Goal: Information Seeking & Learning: Learn about a topic

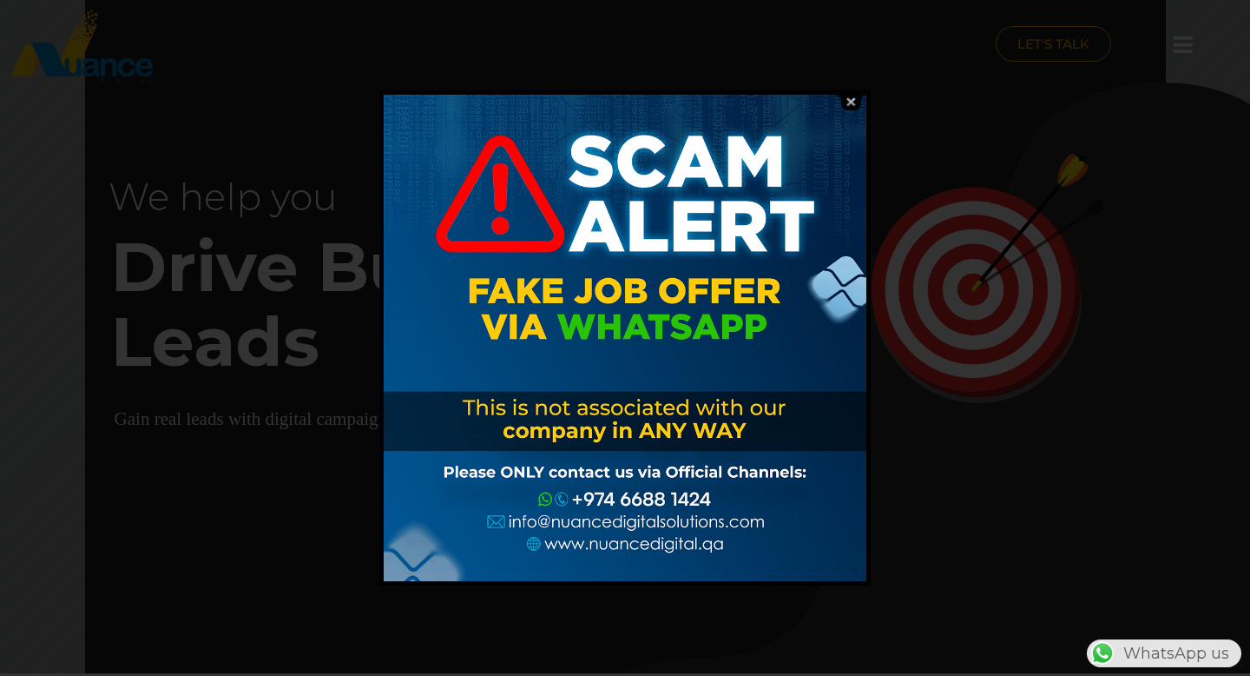
click at [853, 102] on img at bounding box center [850, 102] width 33 height 16
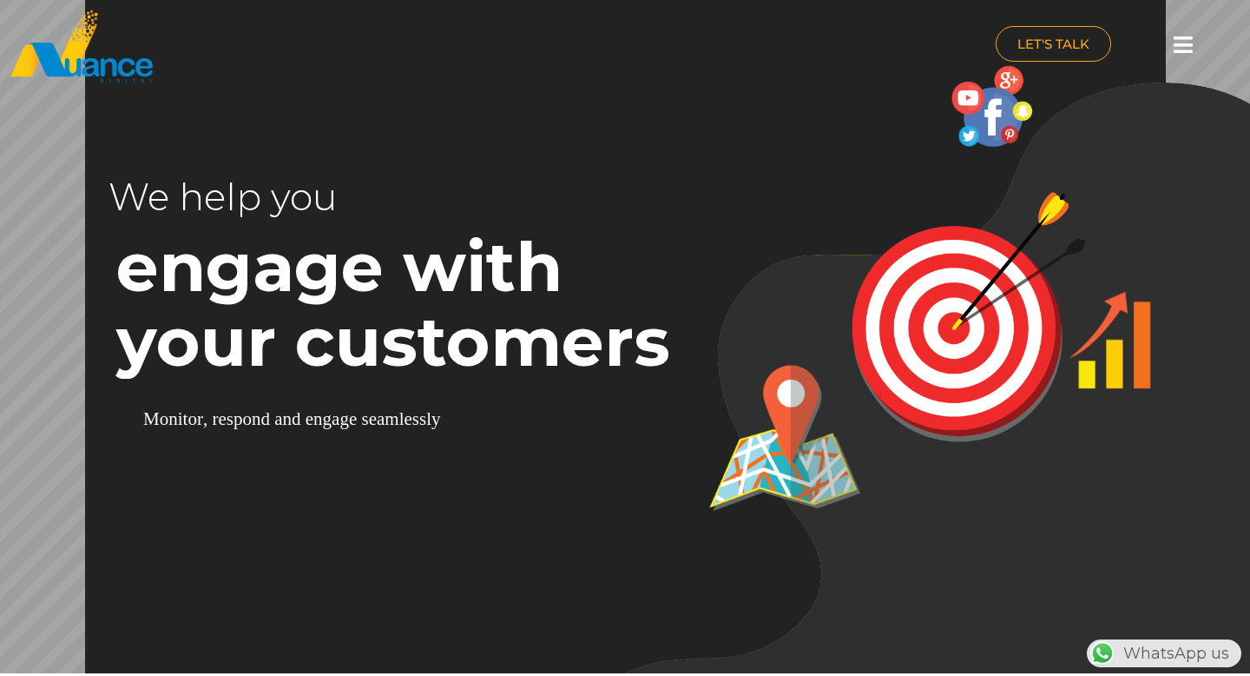
click at [1188, 52] on icon at bounding box center [1183, 45] width 19 height 22
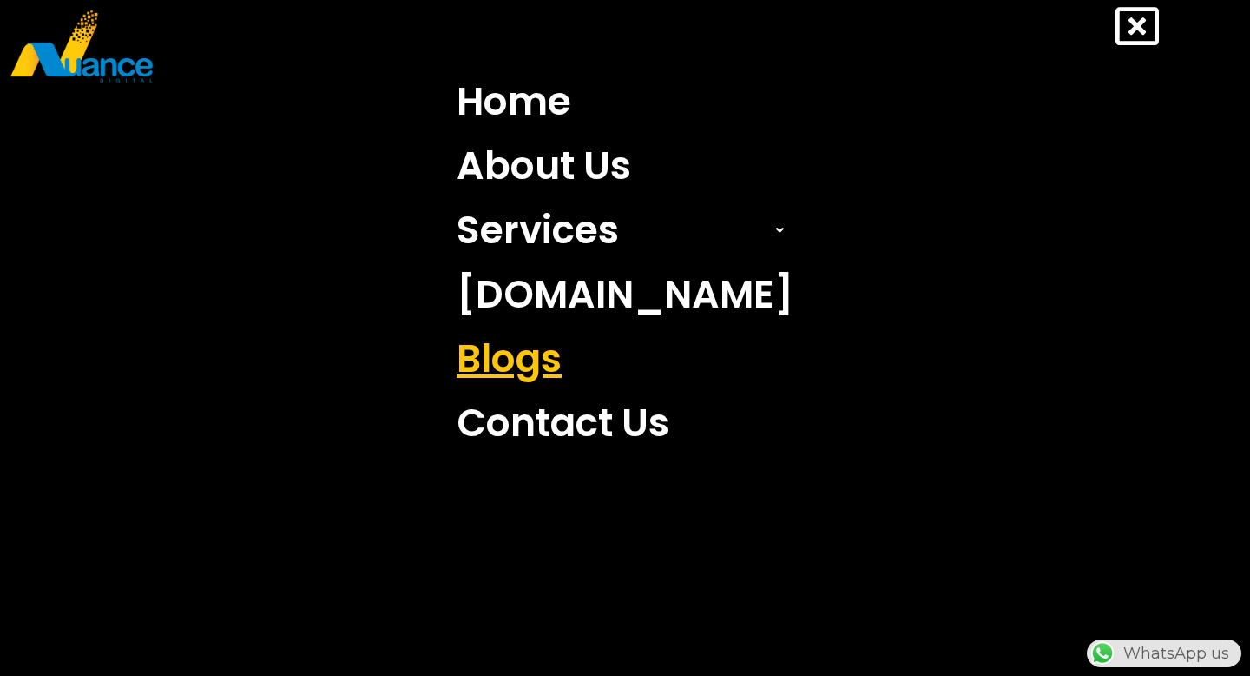
click at [594, 368] on link "Blogs" at bounding box center [625, 358] width 363 height 64
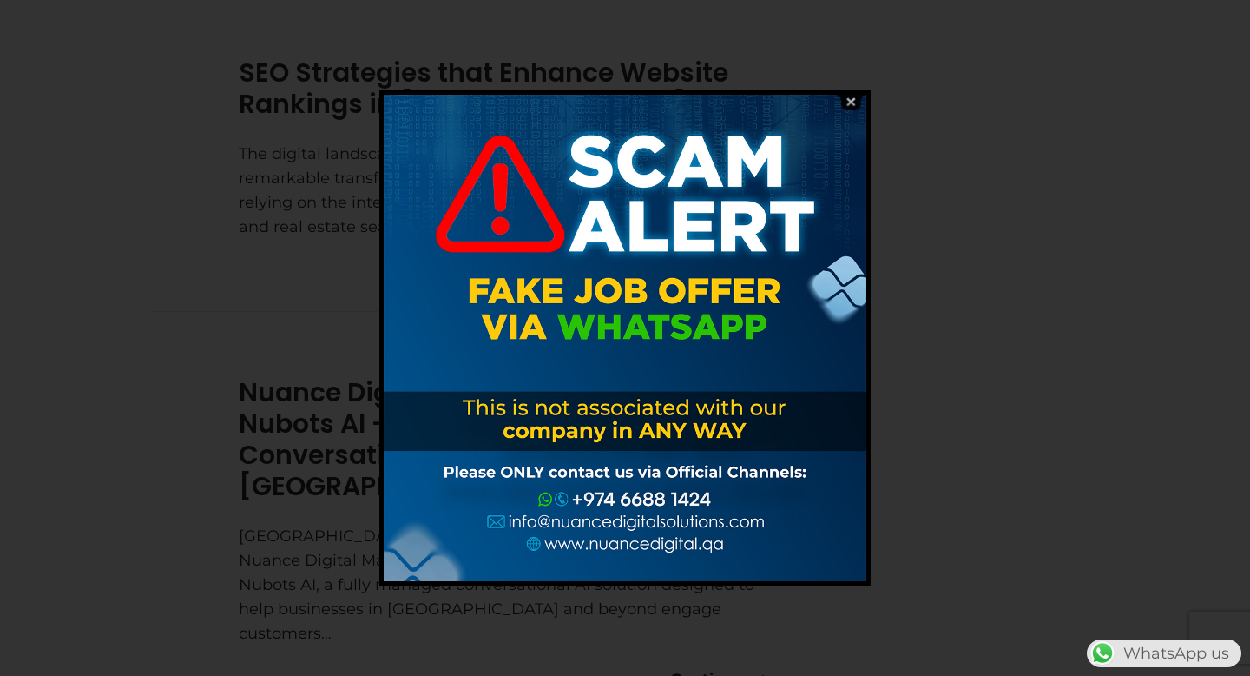
click at [854, 105] on img at bounding box center [850, 102] width 33 height 16
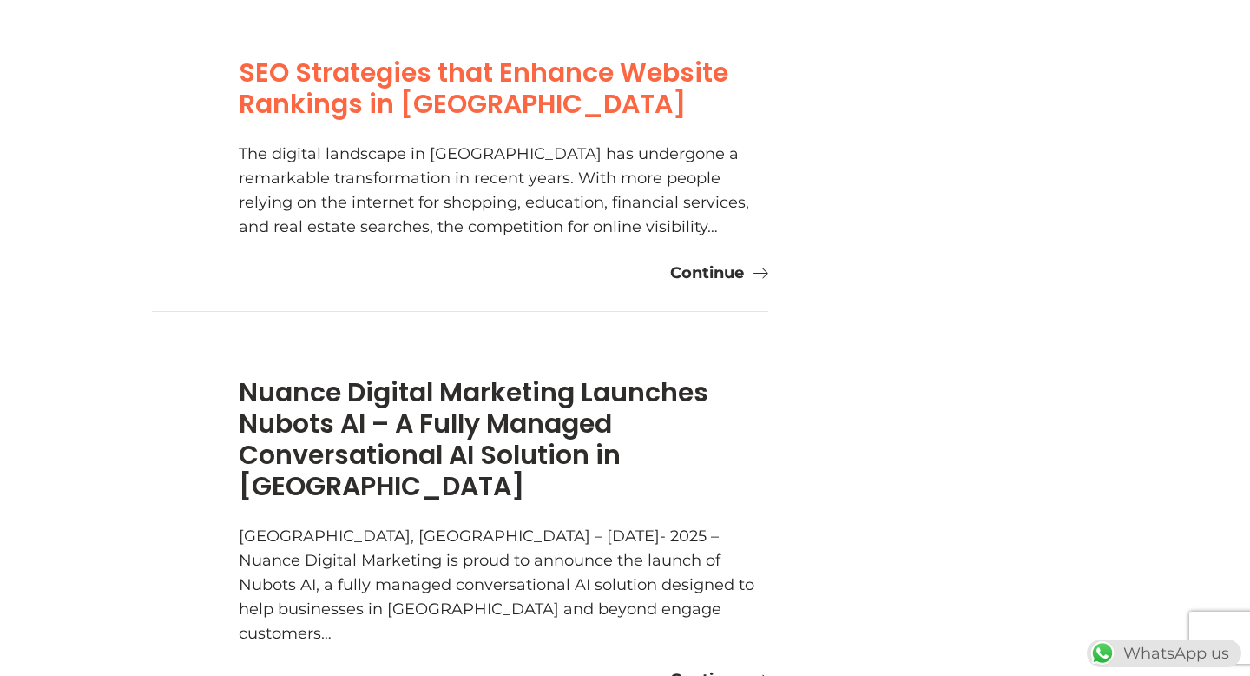
click at [413, 90] on link "SEO Strategies that Enhance Website Rankings in Qatar" at bounding box center [484, 88] width 490 height 69
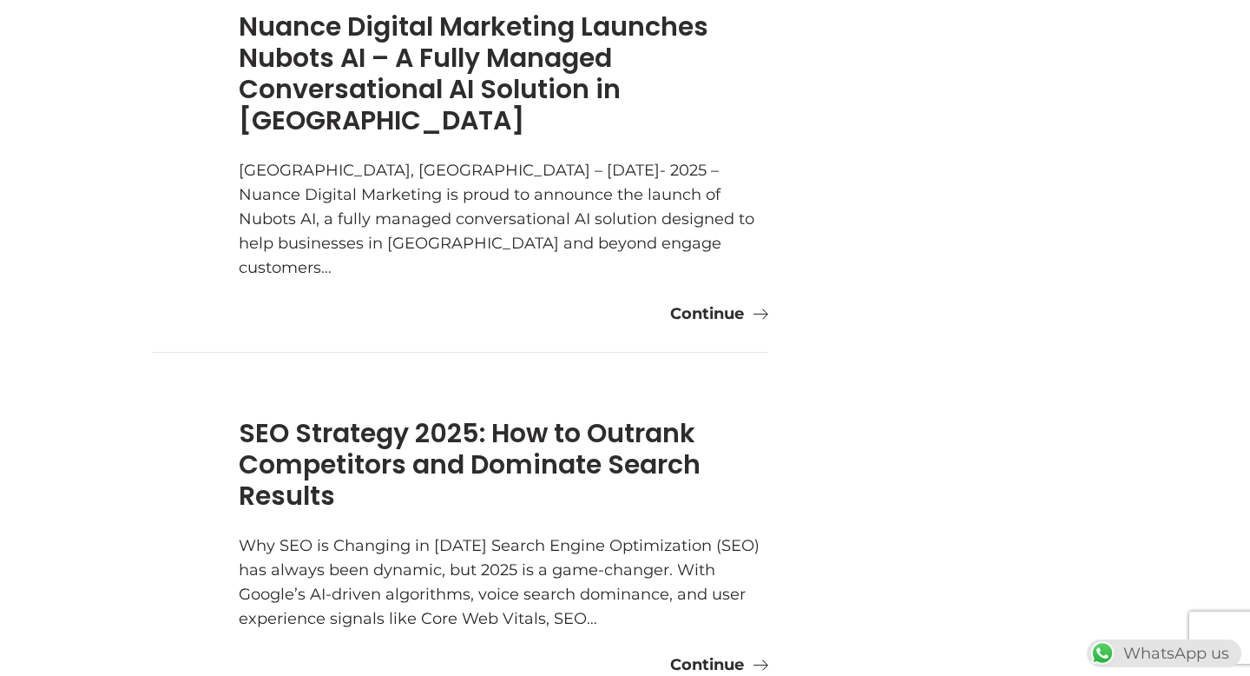
scroll to position [563, 0]
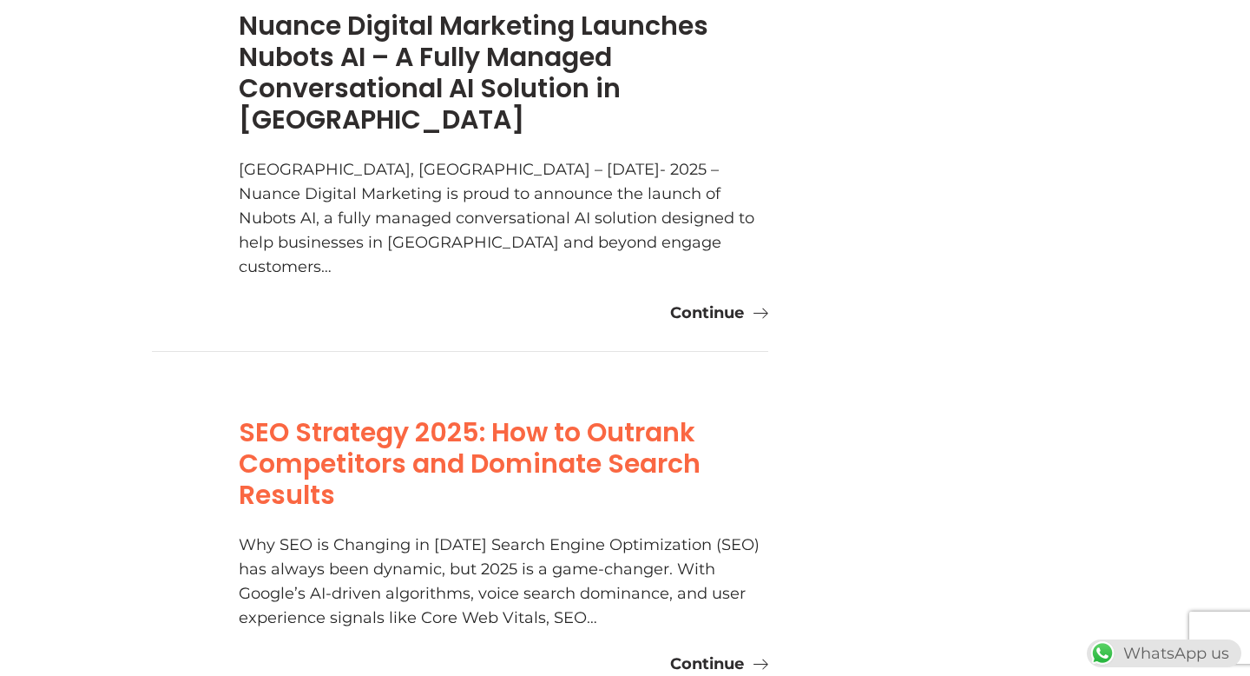
click at [517, 417] on link "SEO Strategy 2025: How to Outrank Competitors and Dominate Search Results" at bounding box center [470, 463] width 462 height 100
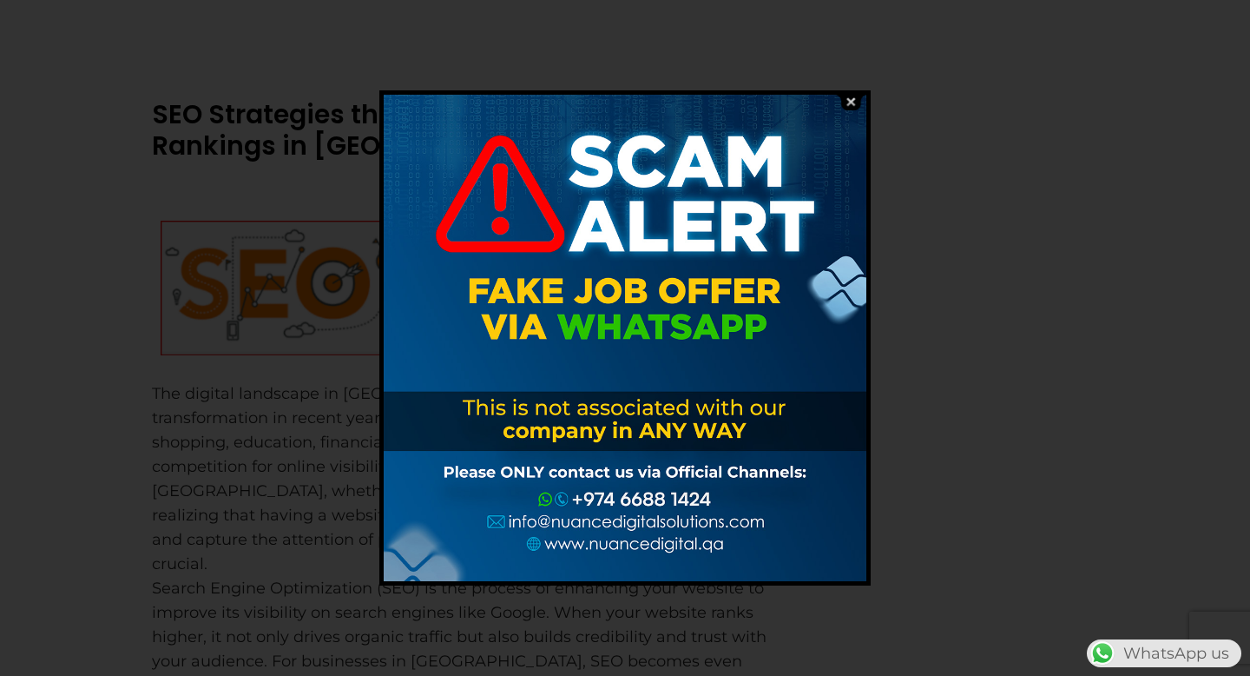
scroll to position [159, 0]
click at [852, 104] on img at bounding box center [850, 102] width 33 height 16
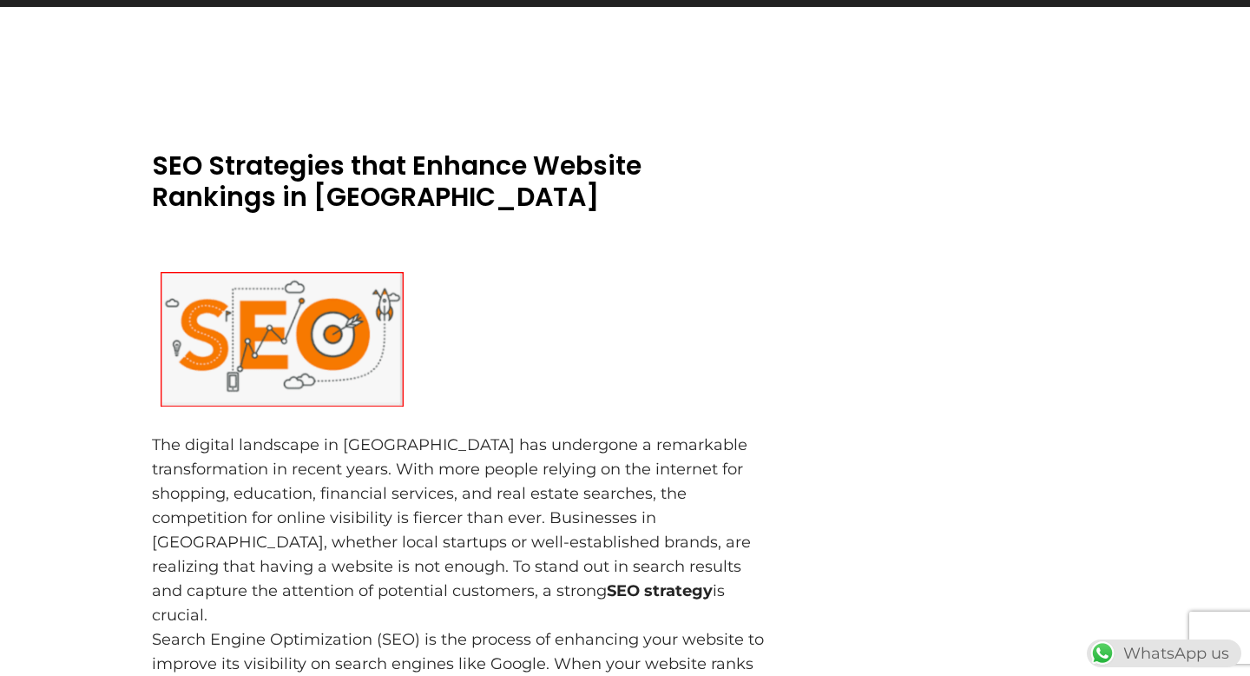
scroll to position [89, 0]
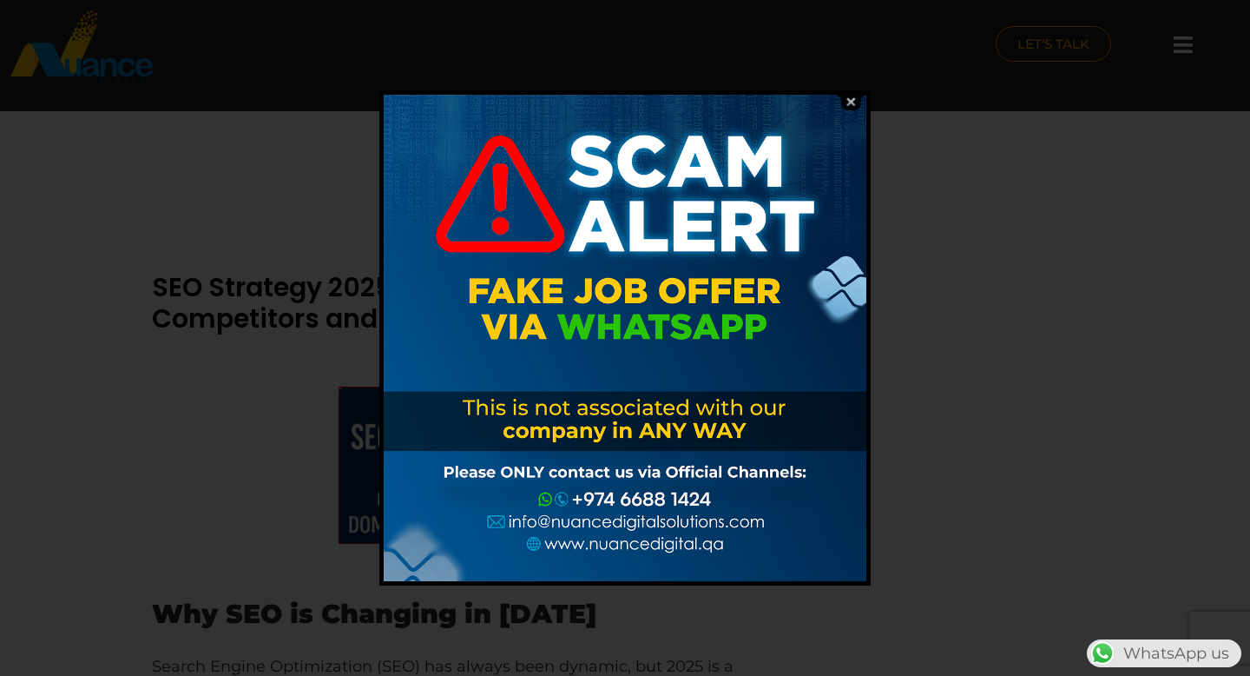
click at [853, 101] on img at bounding box center [850, 102] width 33 height 16
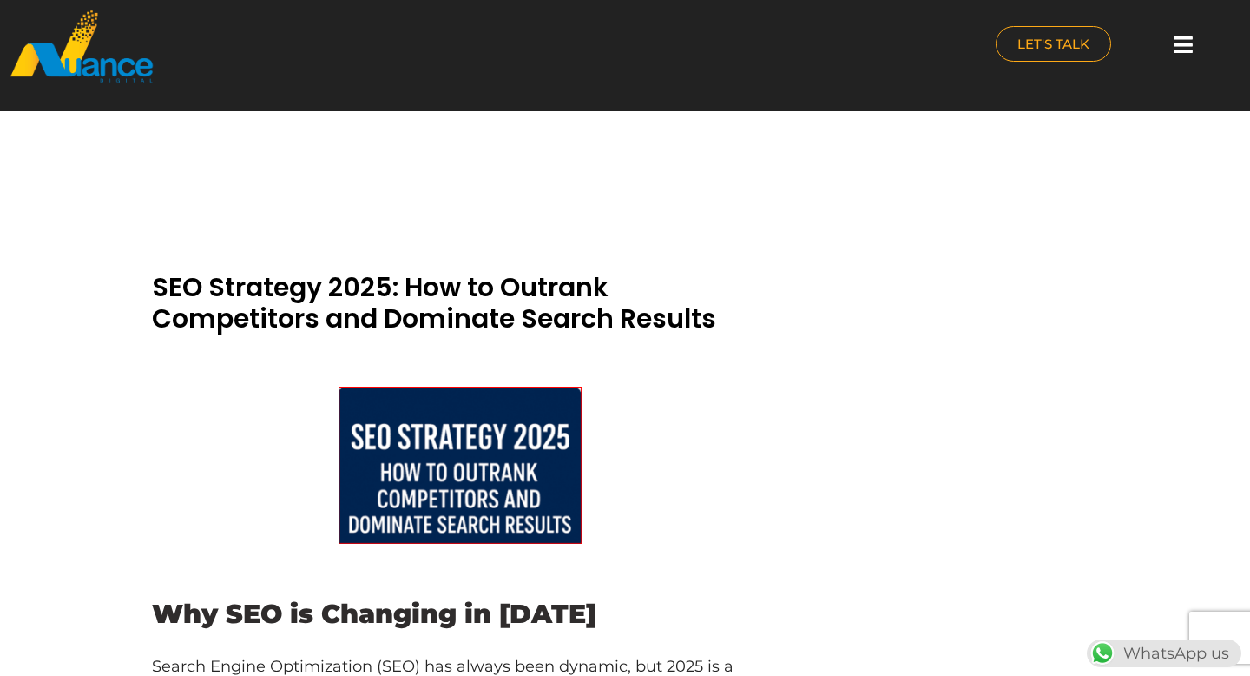
click at [1190, 44] on icon at bounding box center [1183, 45] width 19 height 22
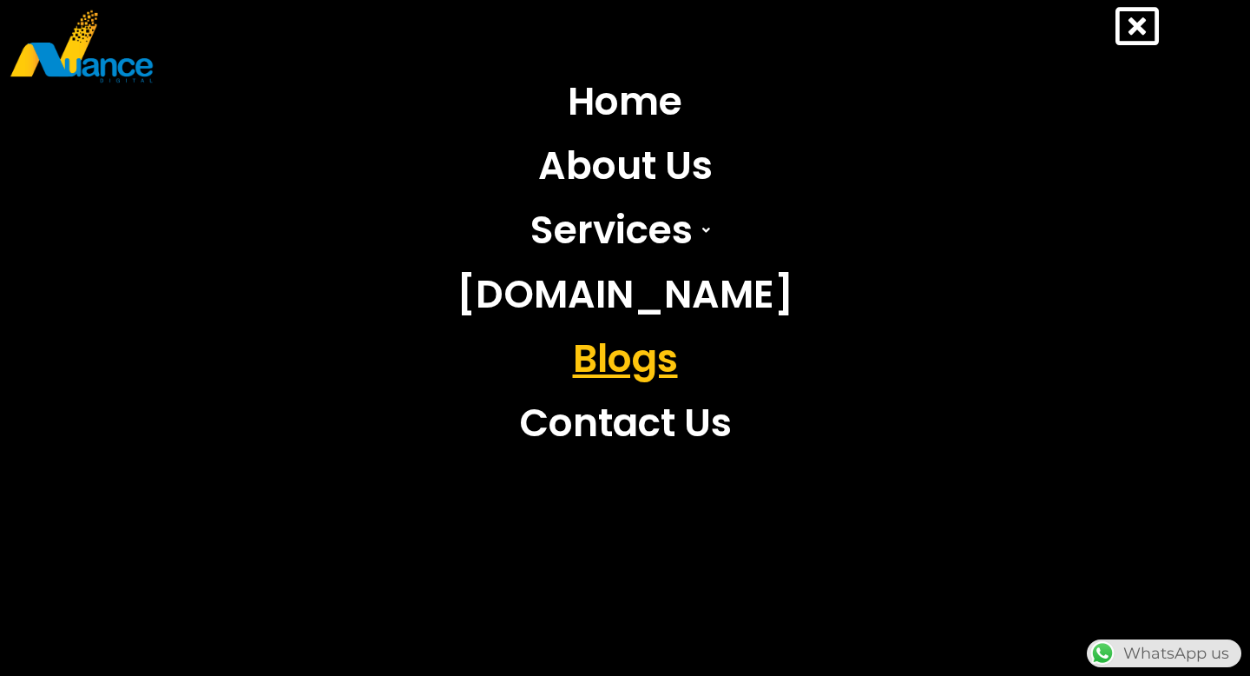
click at [642, 349] on link "Blogs" at bounding box center [625, 358] width 363 height 64
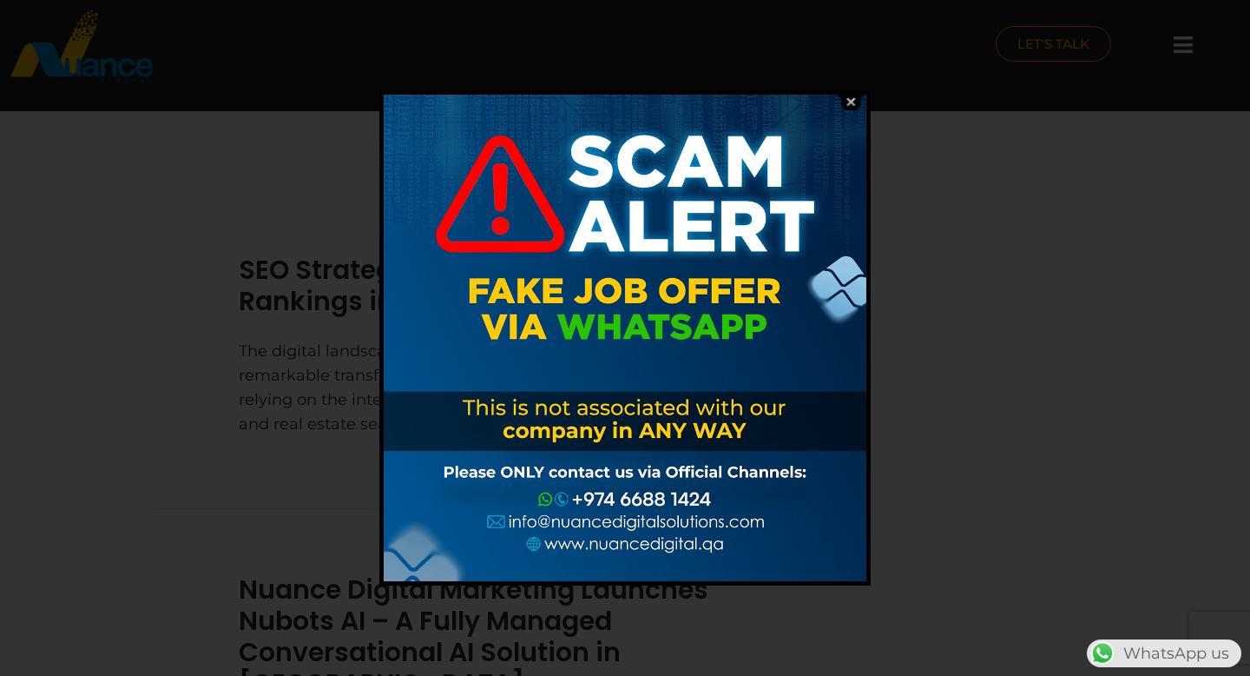
click at [849, 96] on img at bounding box center [850, 102] width 33 height 16
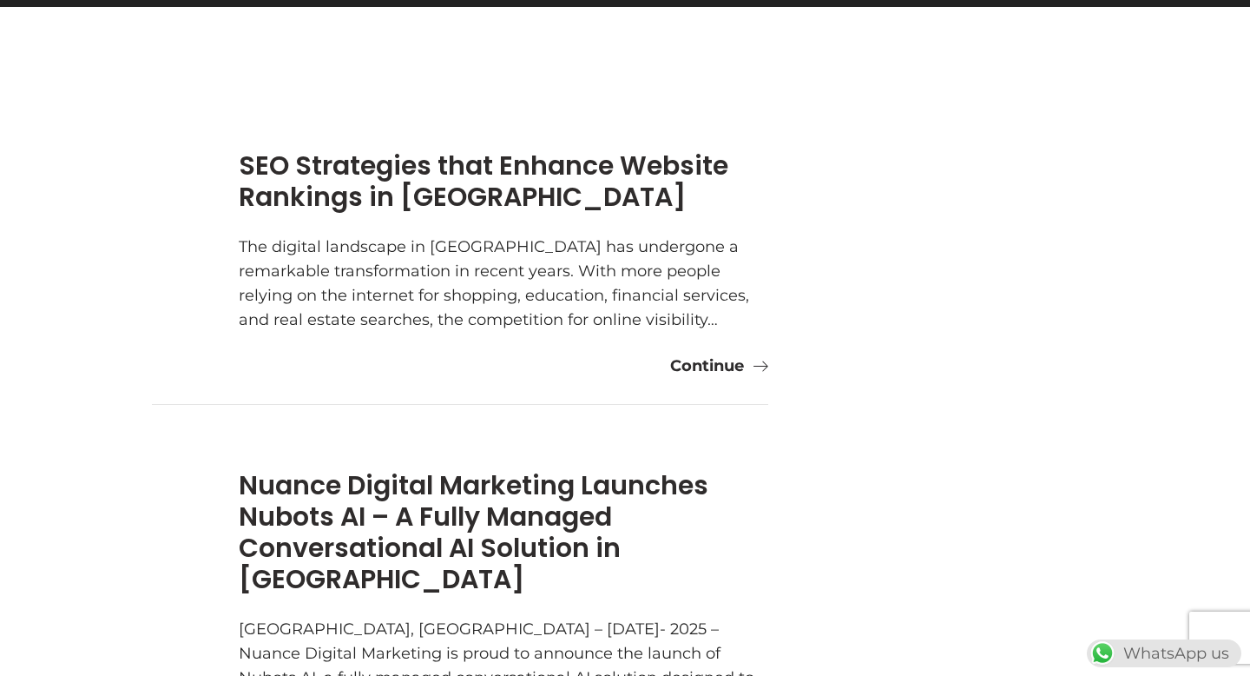
scroll to position [111, 0]
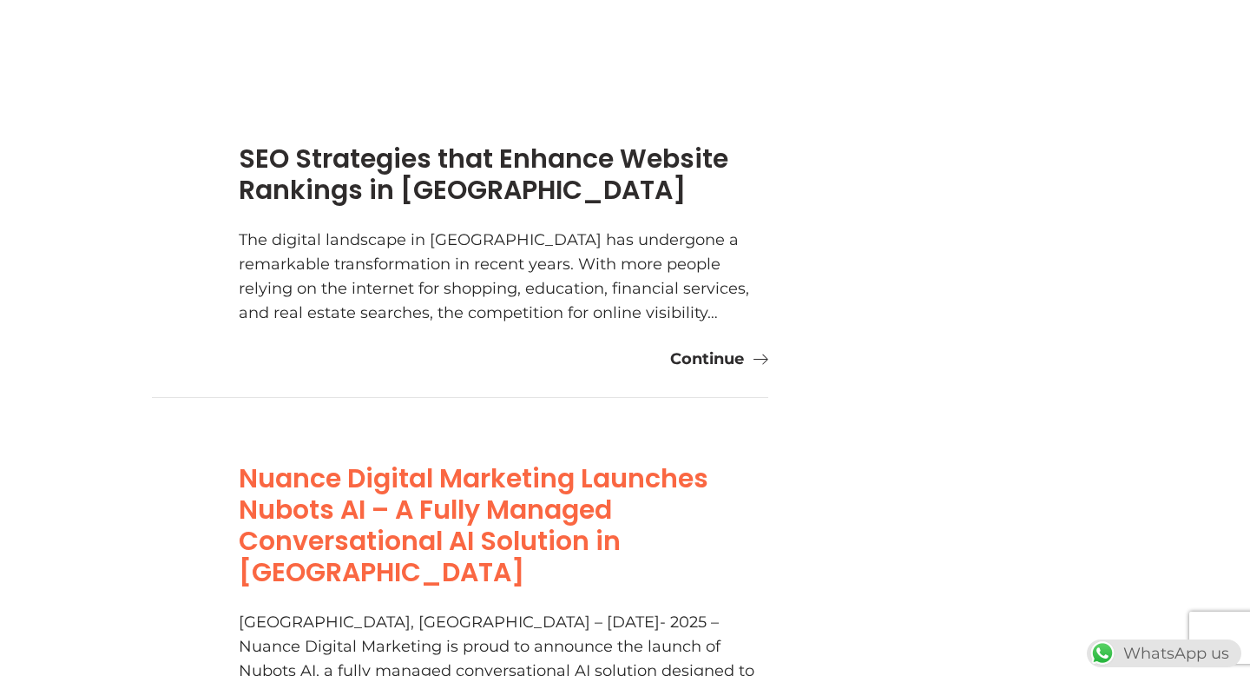
click at [435, 498] on link "Nuance Digital Marketing Launches Nubots AI – A Fully Managed Conversational AI…" at bounding box center [474, 524] width 470 height 131
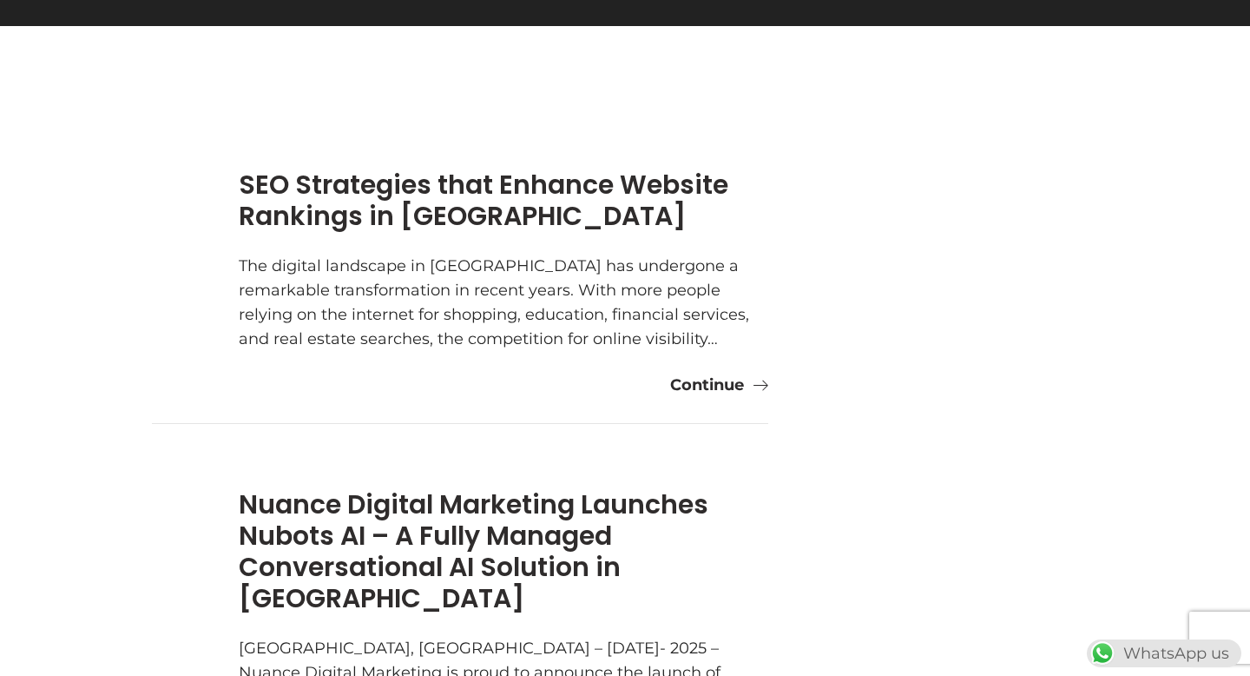
scroll to position [0, 0]
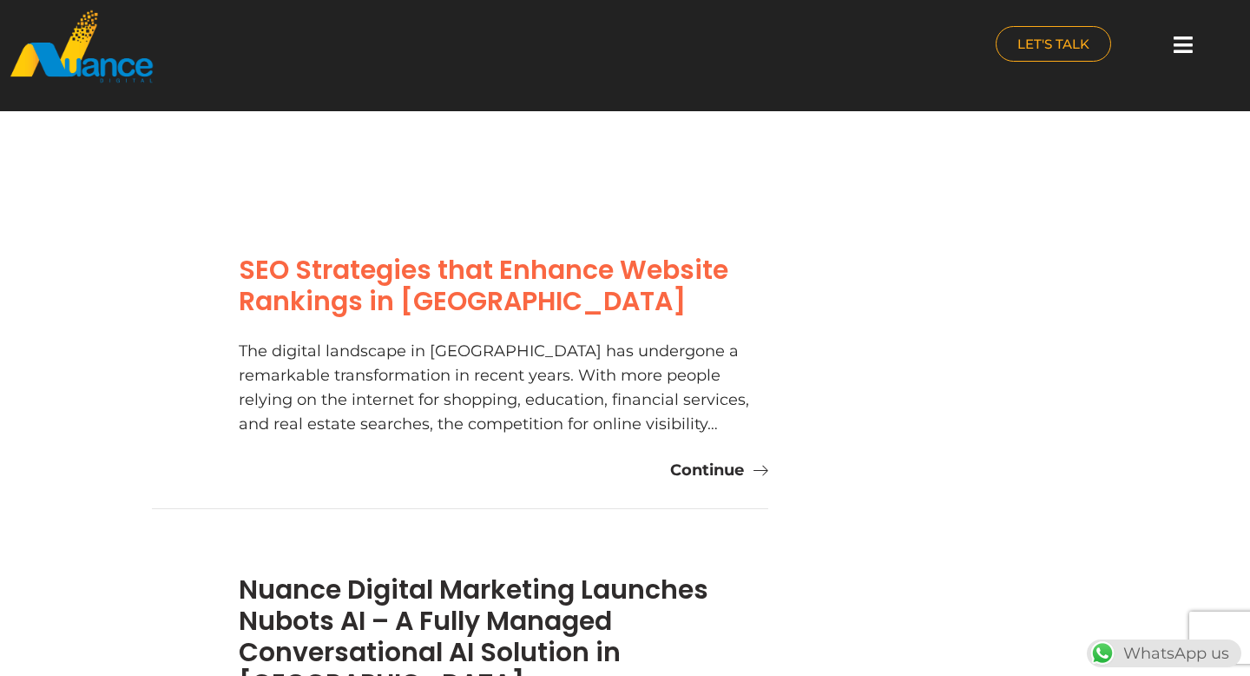
click at [394, 281] on link "SEO Strategies that Enhance Website Rankings in [GEOGRAPHIC_DATA]" at bounding box center [484, 285] width 490 height 69
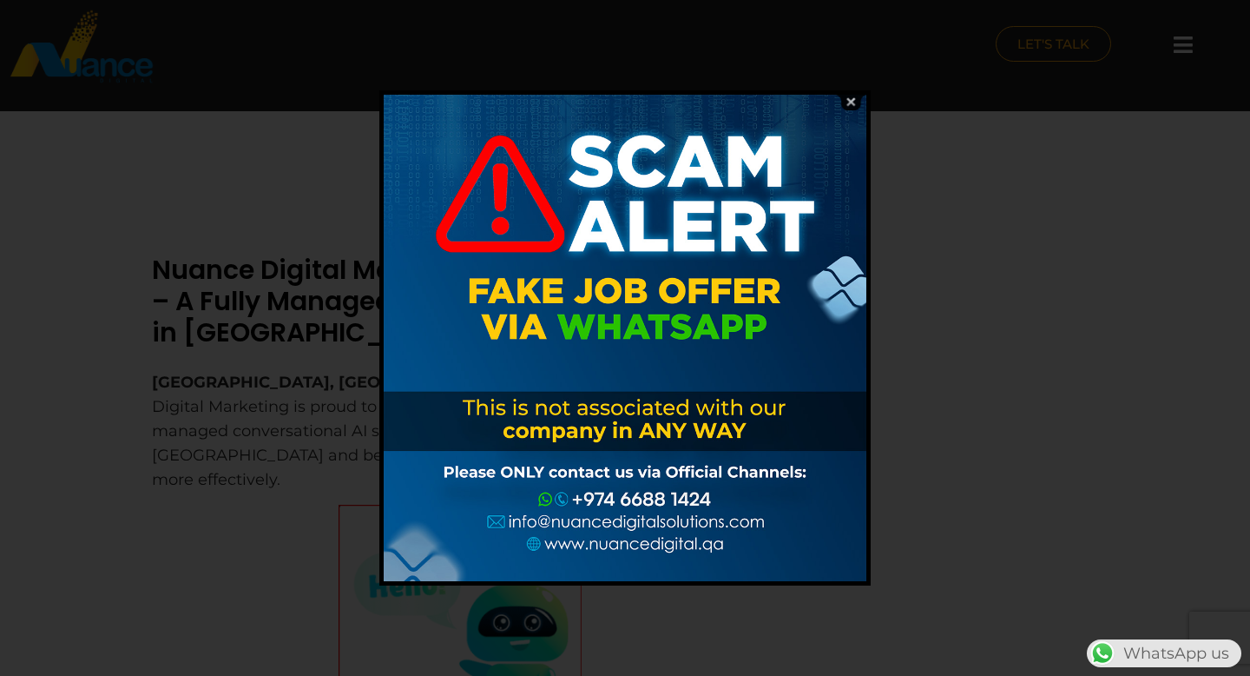
click at [855, 102] on img at bounding box center [850, 102] width 33 height 16
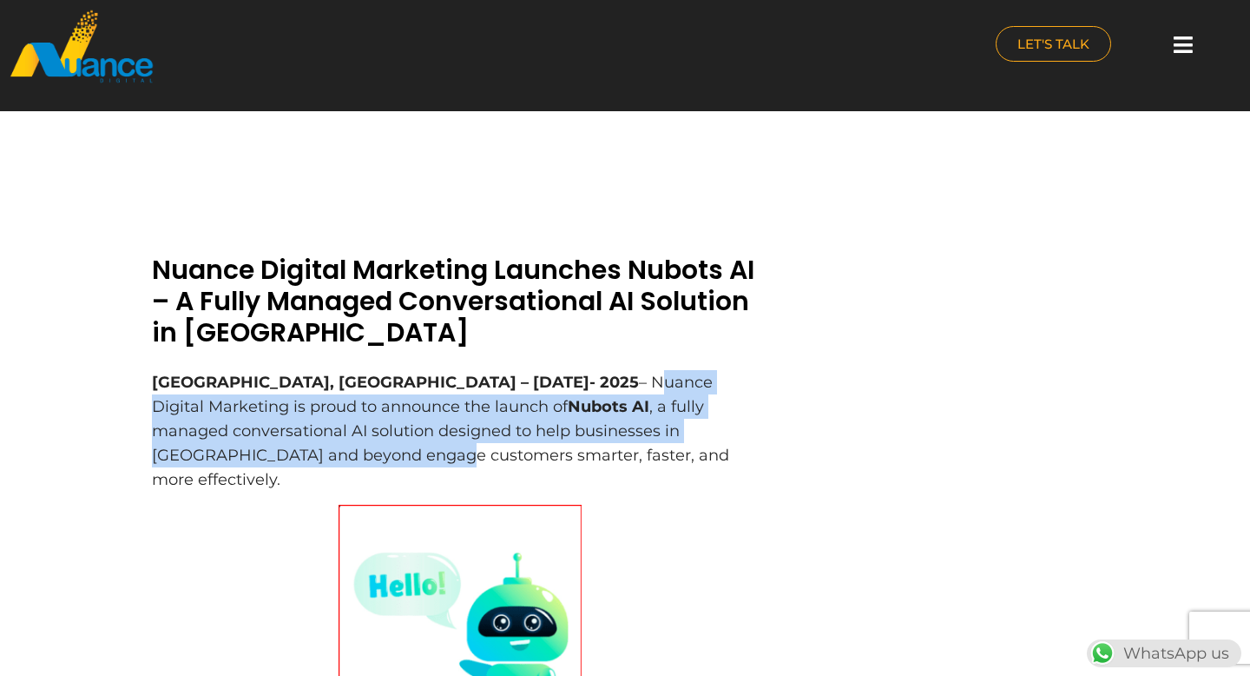
drag, startPoint x: 393, startPoint y: 385, endPoint x: 617, endPoint y: 436, distance: 229.8
click at [617, 436] on p "Doha, Qatar – April 20- 2025 – Nuance Digital Marketing is proud to announce th…" at bounding box center [460, 431] width 616 height 122
copy p "Nuance Digital Marketing is proud to announce the launch of Nubots AI , a fully…"
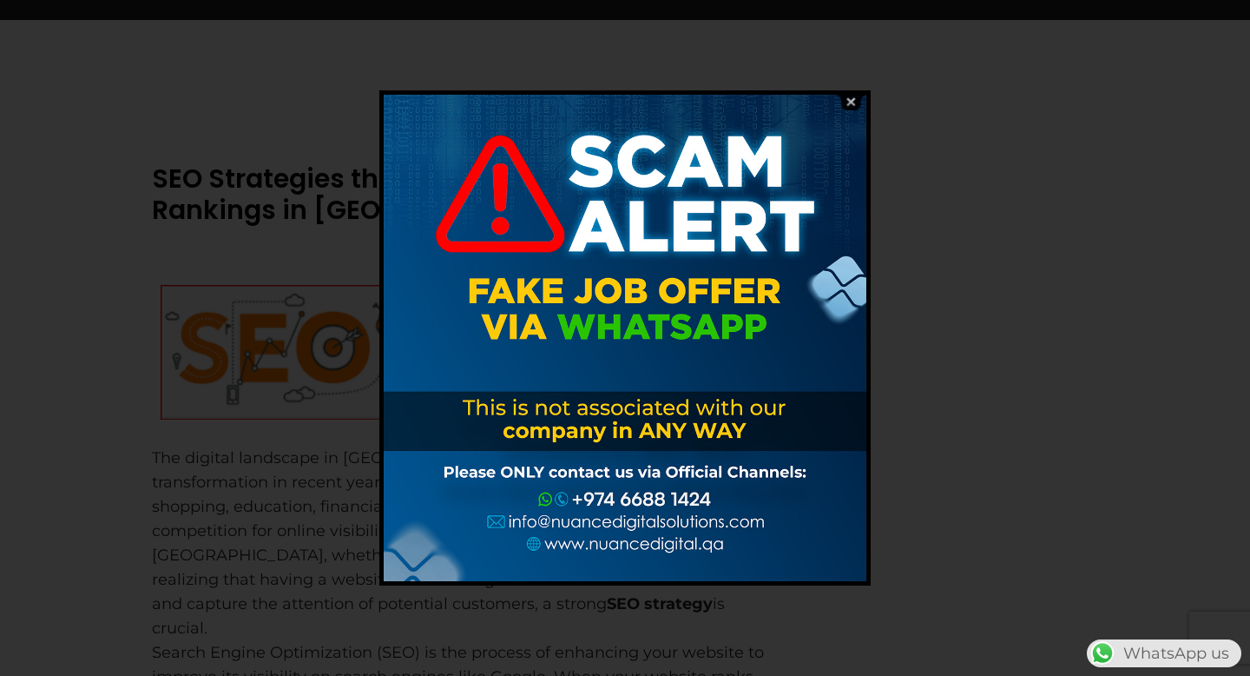
scroll to position [89, 0]
click at [851, 104] on img at bounding box center [850, 102] width 33 height 16
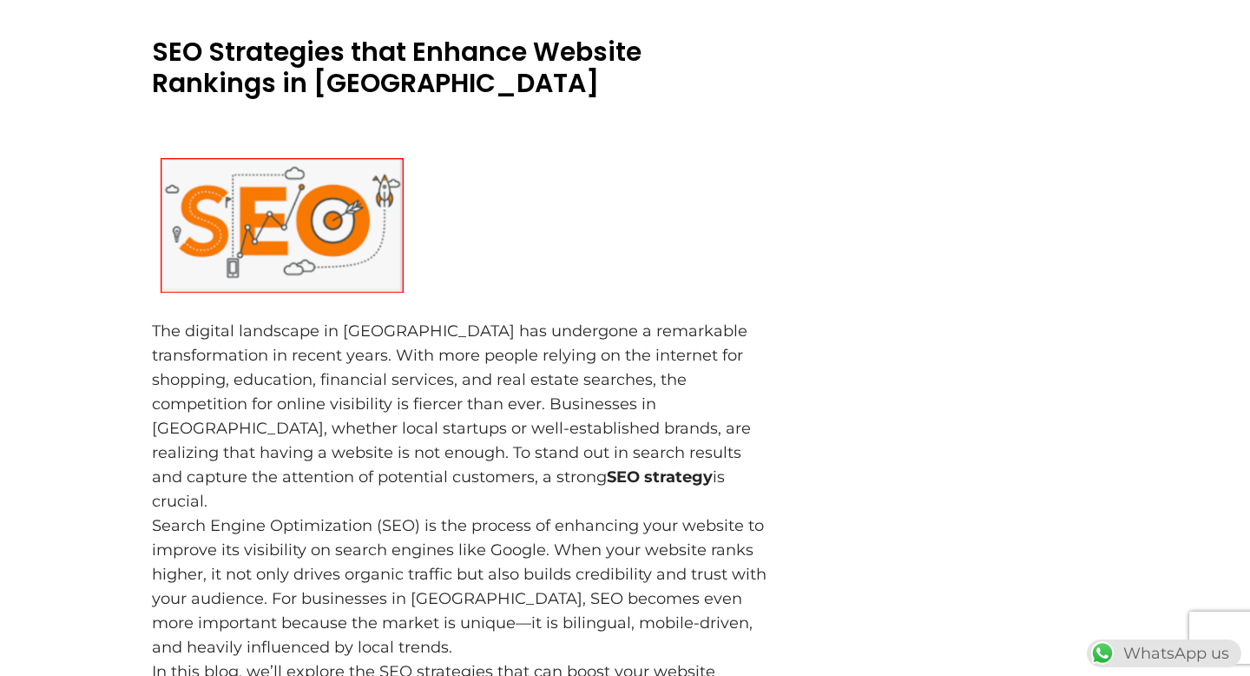
scroll to position [244, 0]
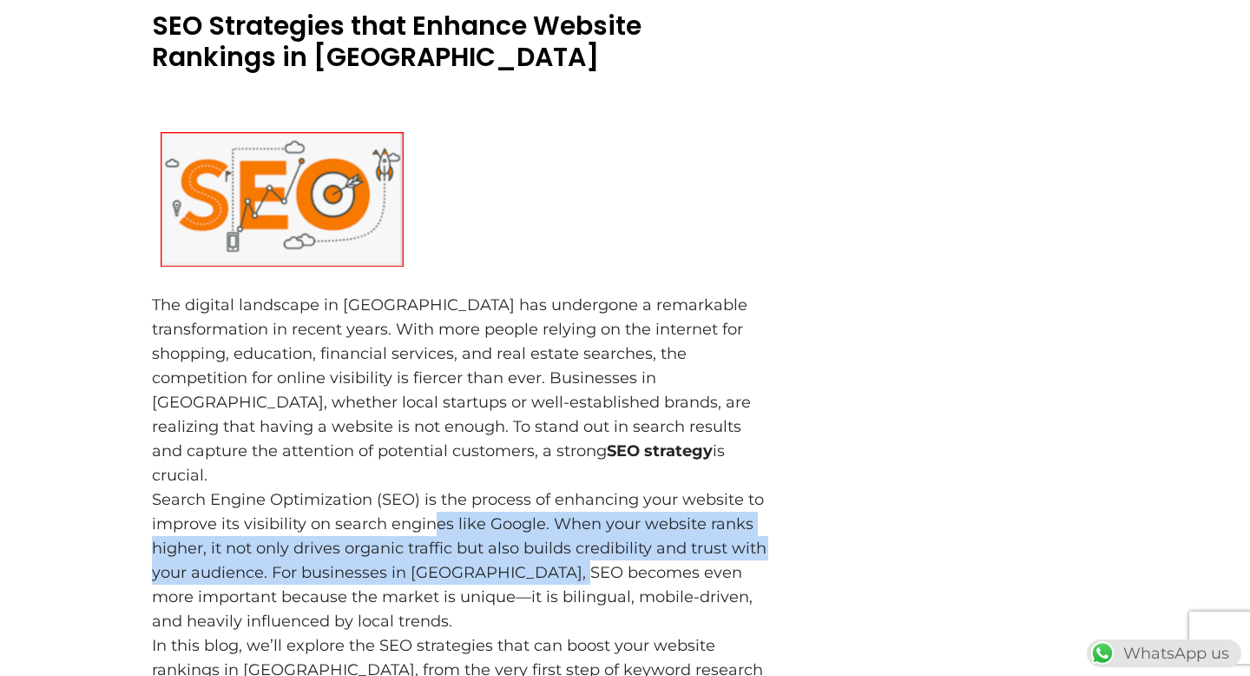
drag, startPoint x: 431, startPoint y: 497, endPoint x: 573, endPoint y: 537, distance: 148.1
click at [573, 537] on p "Search Engine Optimization (SEO) is the process of enhancing your website to im…" at bounding box center [460, 560] width 616 height 146
copy p "es like Google. When your website ranks higher, it not only drives organic traf…"
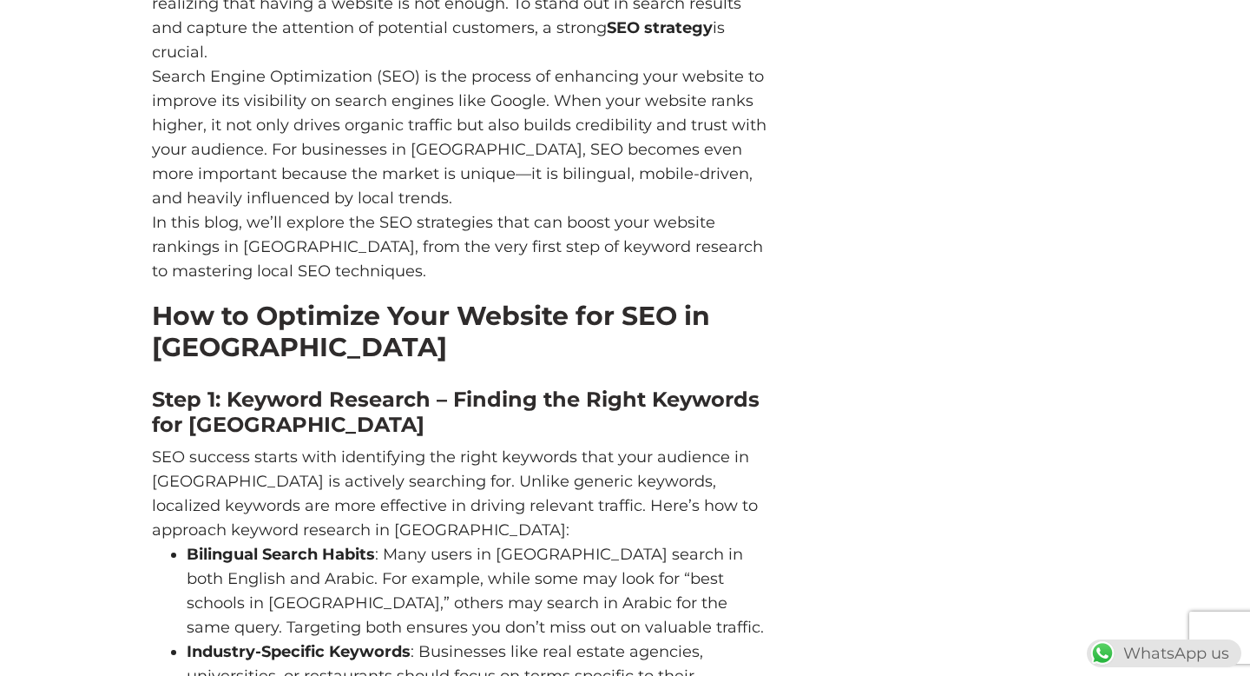
scroll to position [768, 0]
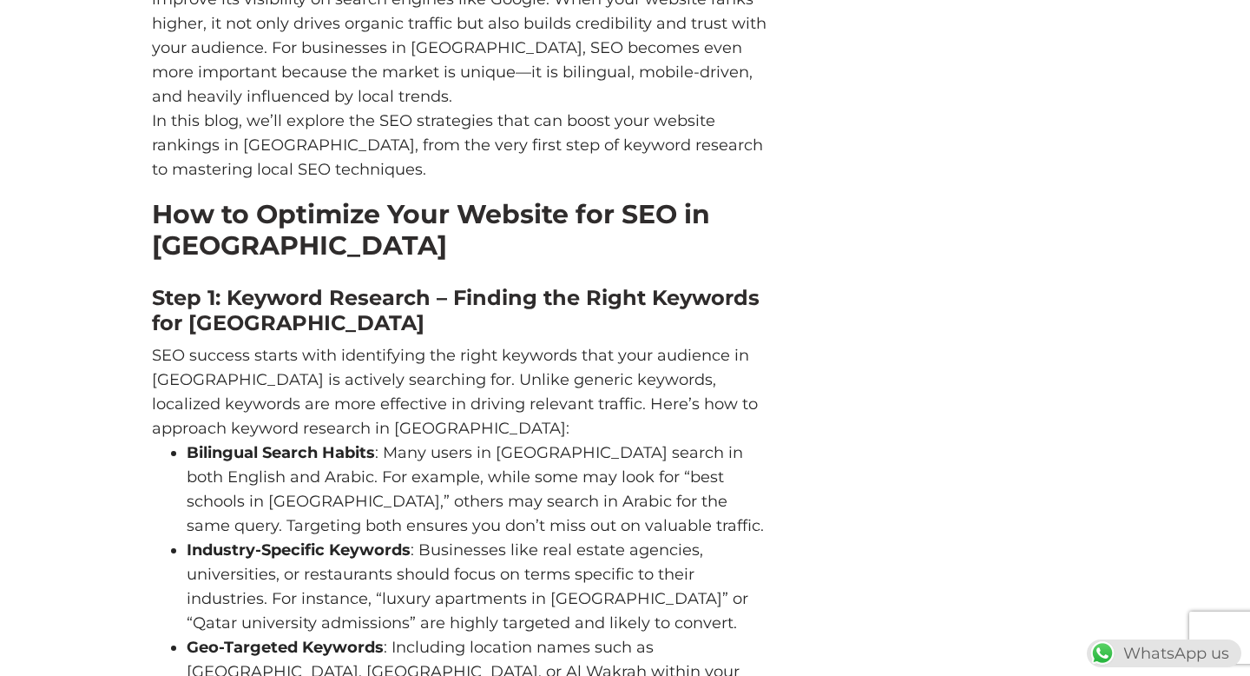
click at [431, 192] on h3 "How to Optimize Your Website for SEO in Qatar" at bounding box center [460, 229] width 616 height 97
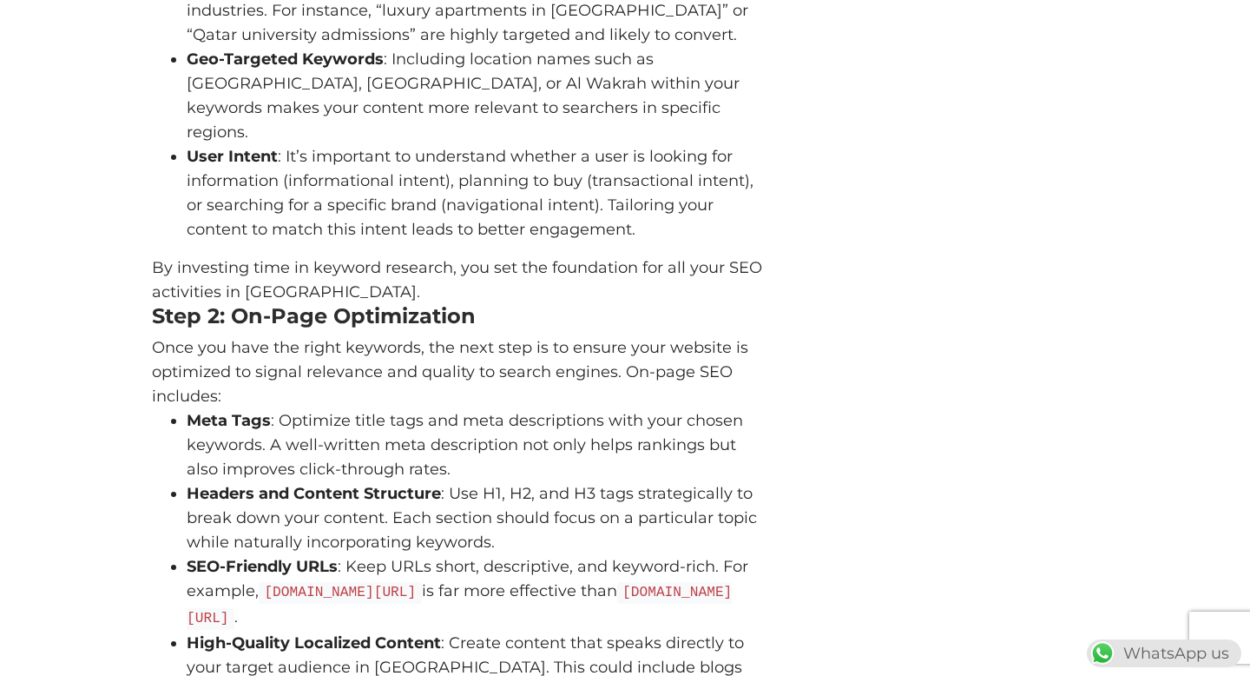
scroll to position [1325, 0]
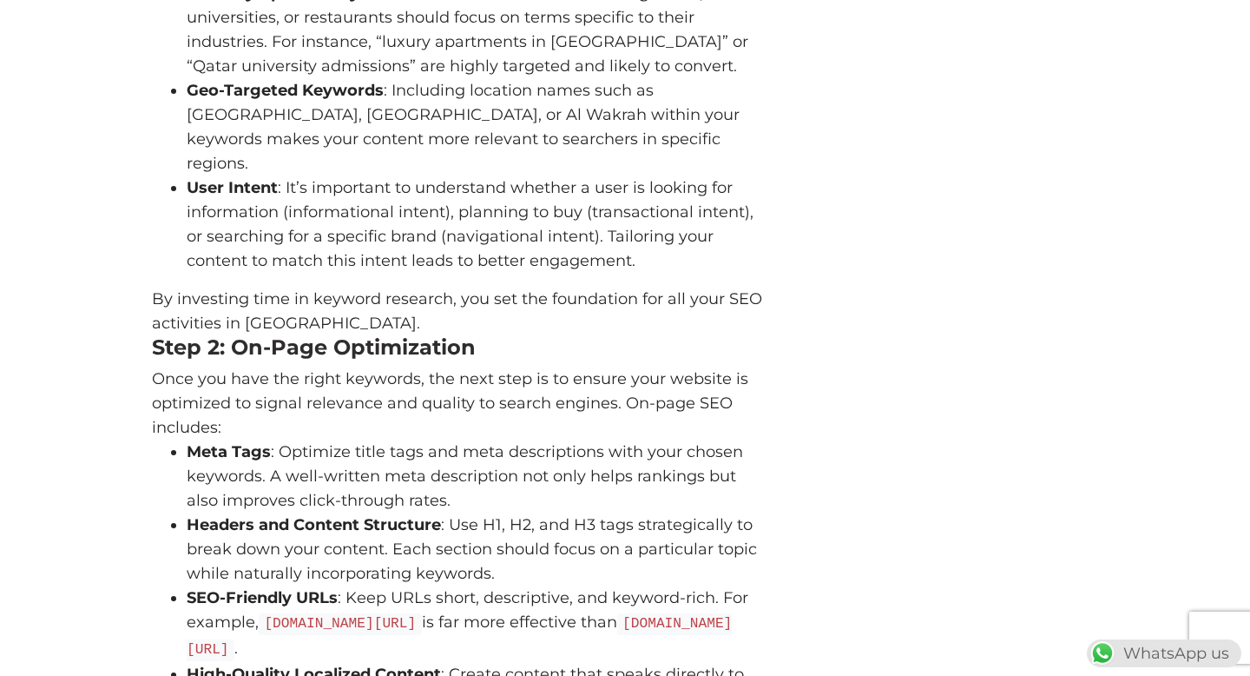
click at [306, 287] on p "By investing time in keyword research, you set the foundation for all your SEO …" at bounding box center [460, 311] width 616 height 49
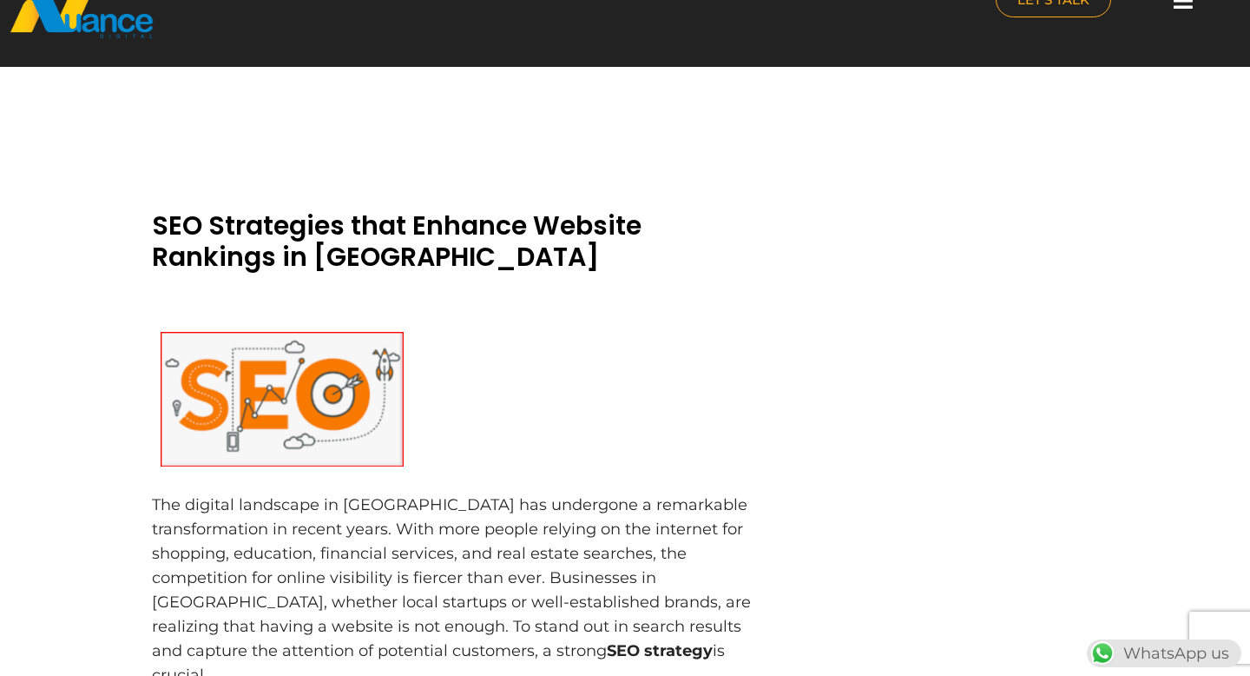
scroll to position [0, 0]
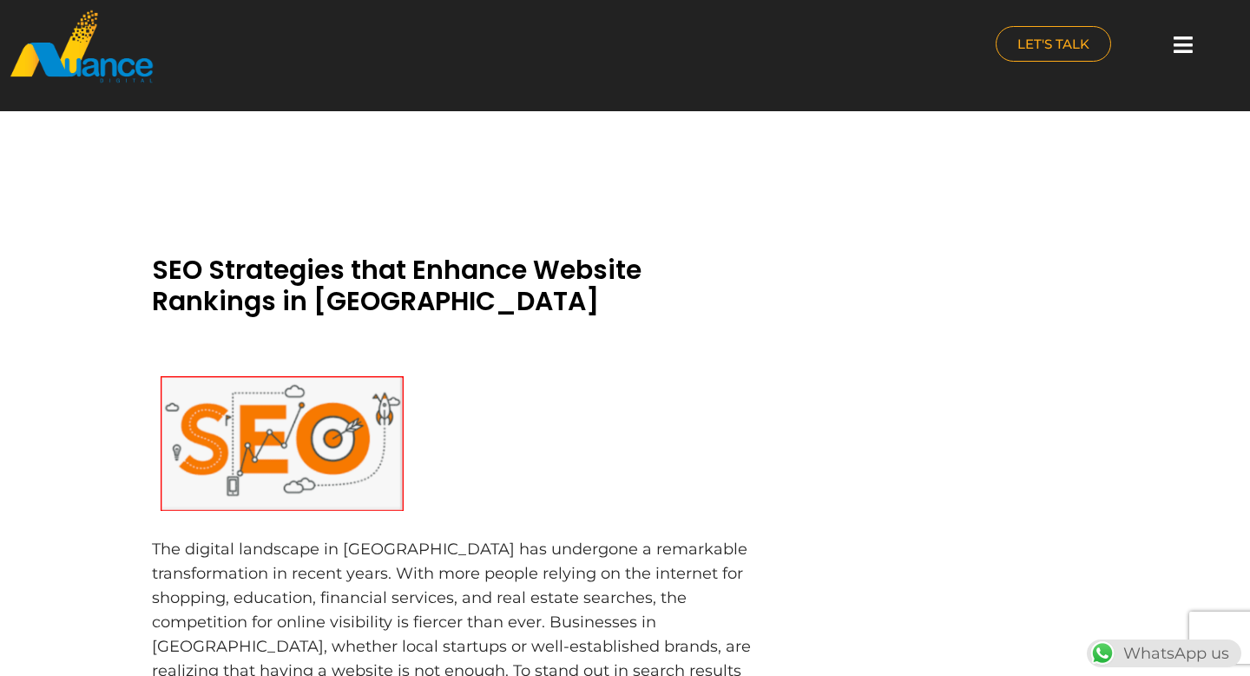
click at [1184, 43] on icon at bounding box center [1183, 45] width 19 height 22
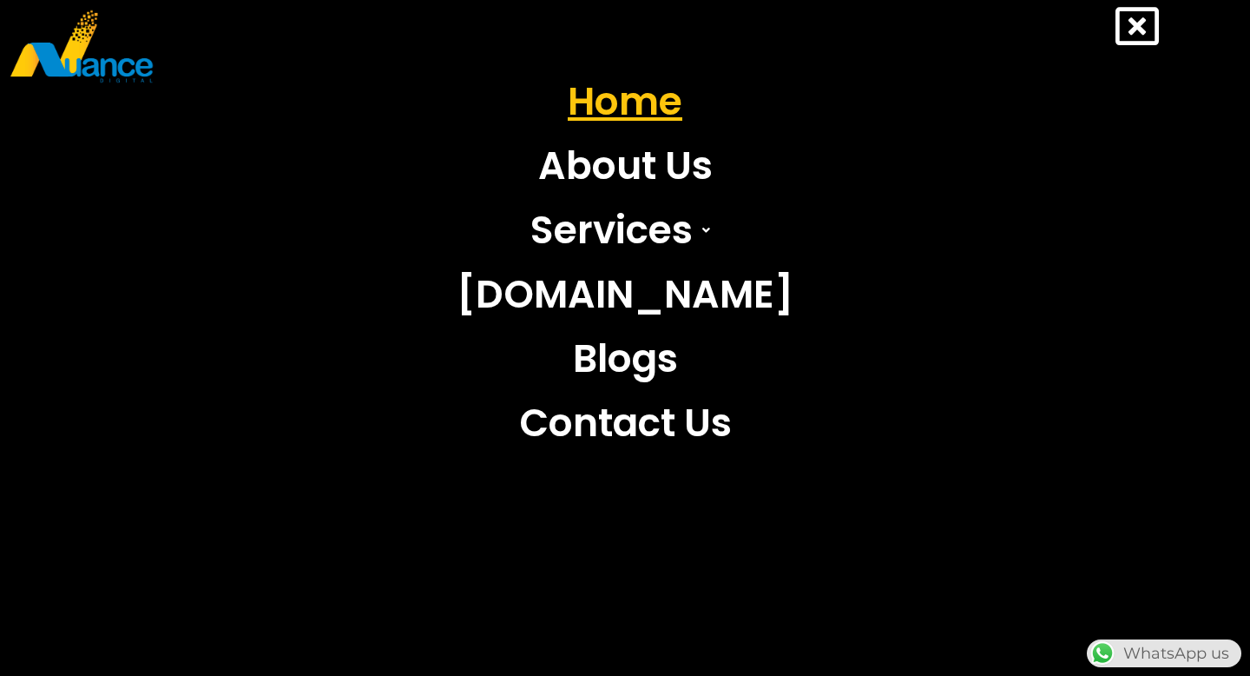
click at [661, 106] on link "Home" at bounding box center [625, 101] width 363 height 64
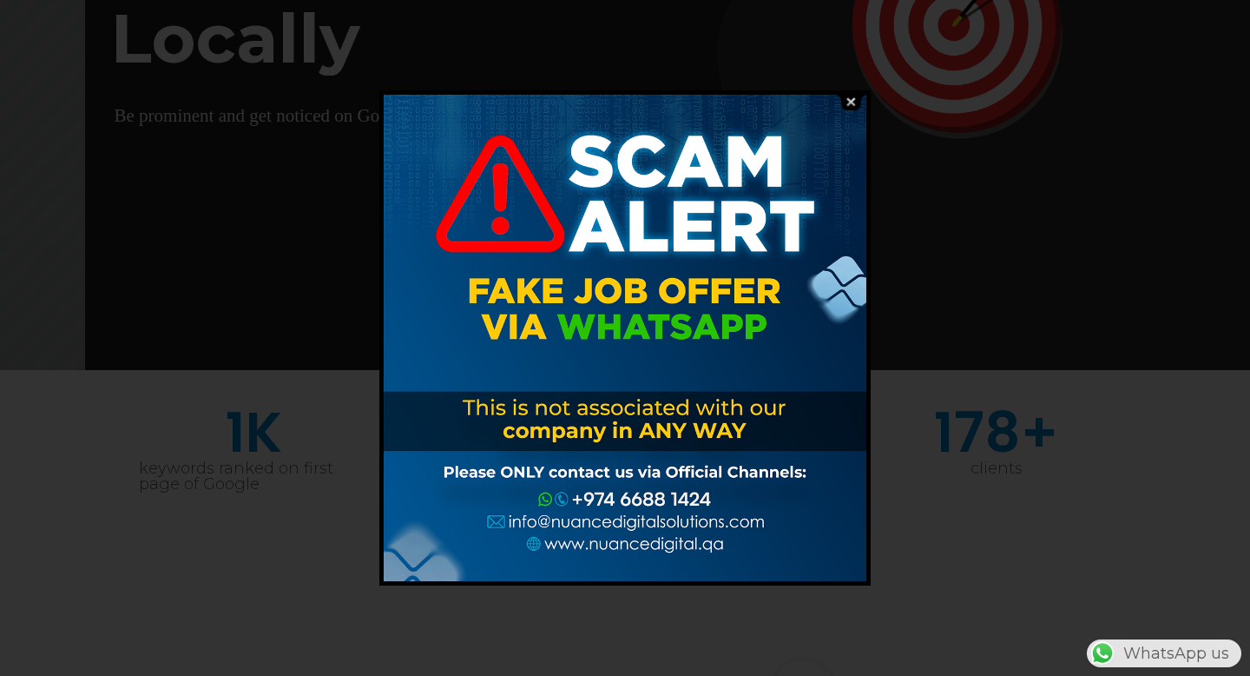
scroll to position [306, 0]
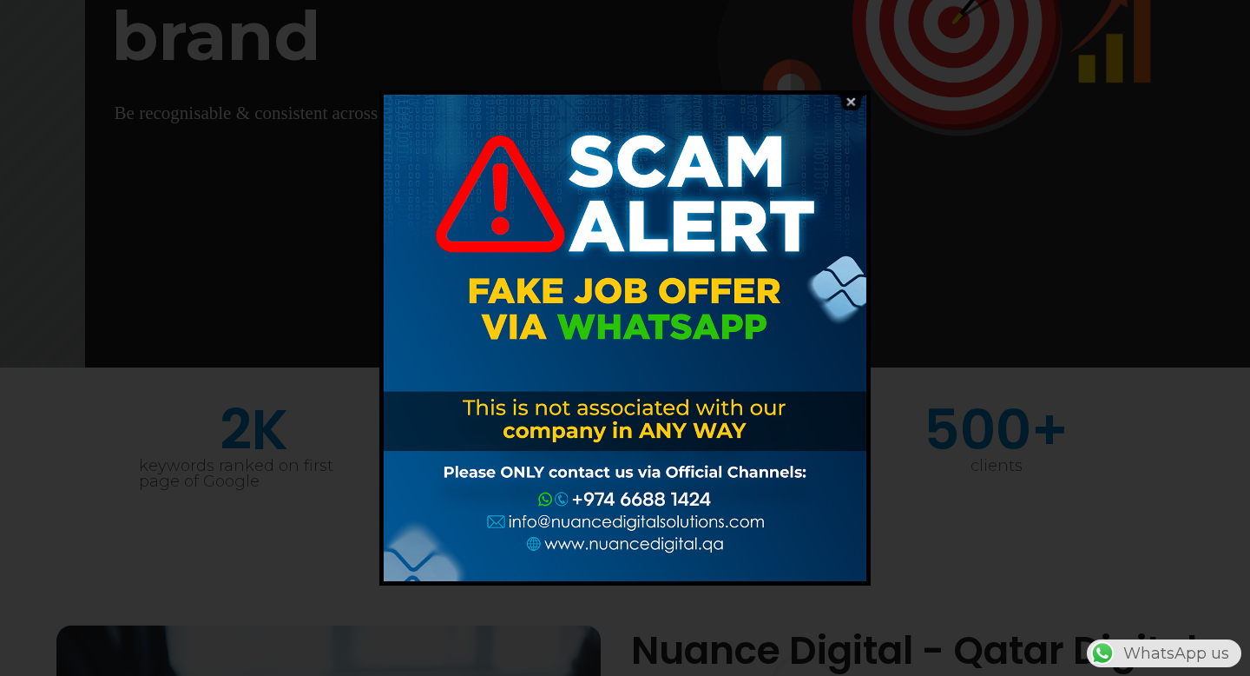
click at [857, 101] on img at bounding box center [850, 102] width 33 height 16
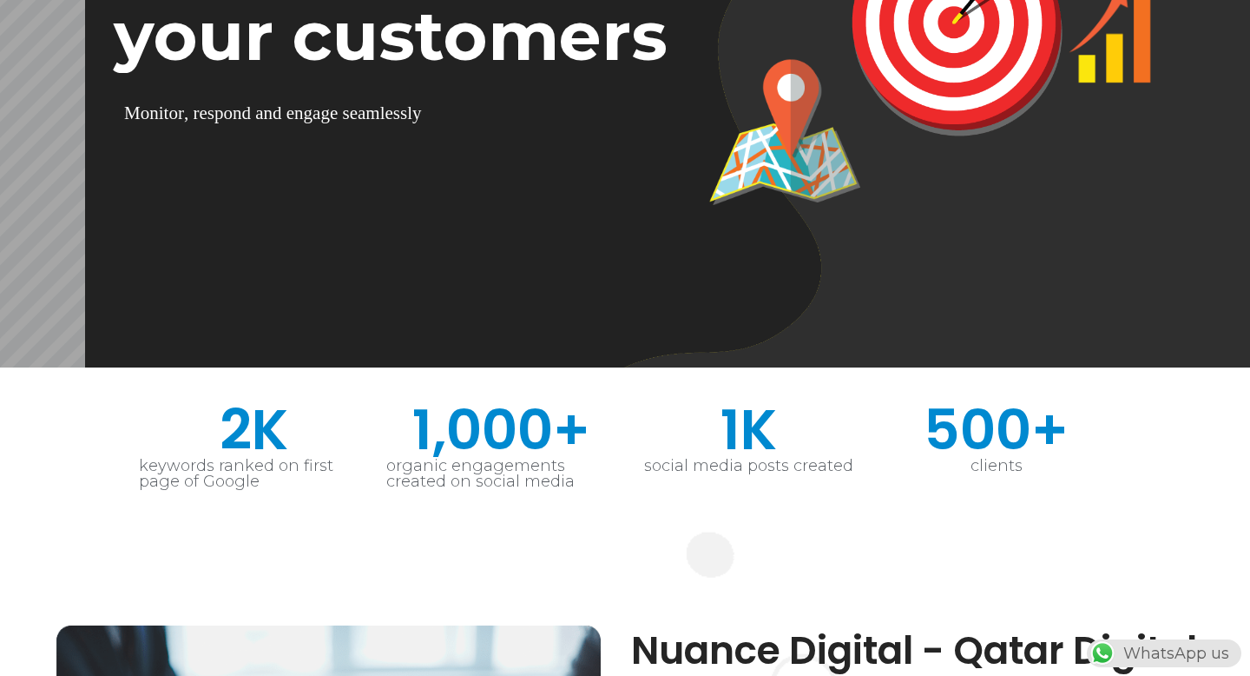
scroll to position [0, 0]
